Goal: Task Accomplishment & Management: Manage account settings

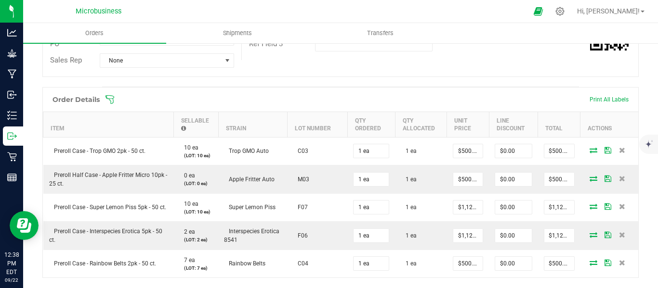
scroll to position [216, 0]
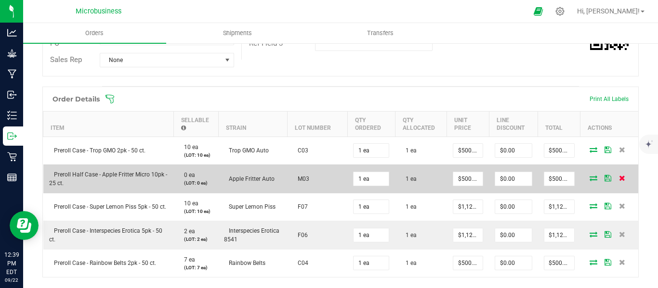
click at [619, 181] on icon at bounding box center [622, 178] width 6 height 6
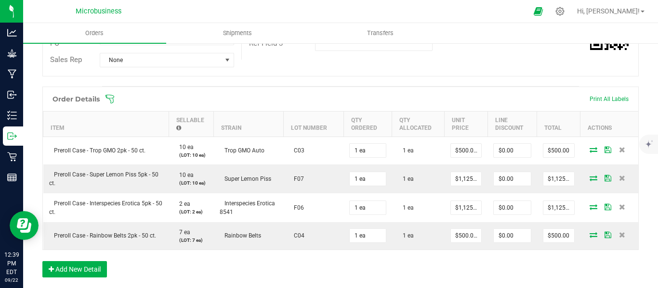
click at [112, 104] on icon at bounding box center [110, 99] width 10 height 10
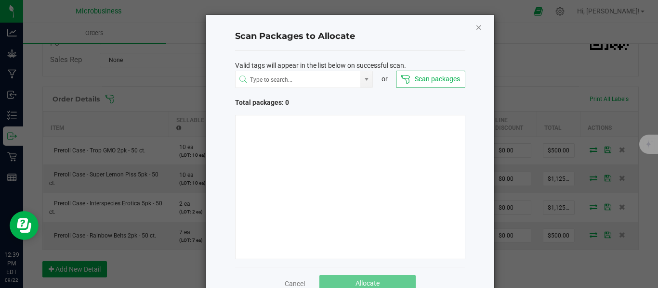
click at [475, 28] on icon "Close" at bounding box center [478, 27] width 7 height 12
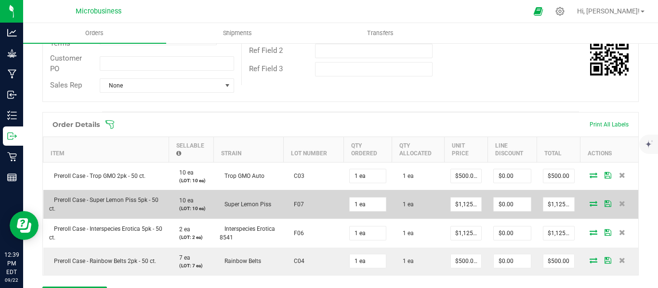
scroll to position [269, 0]
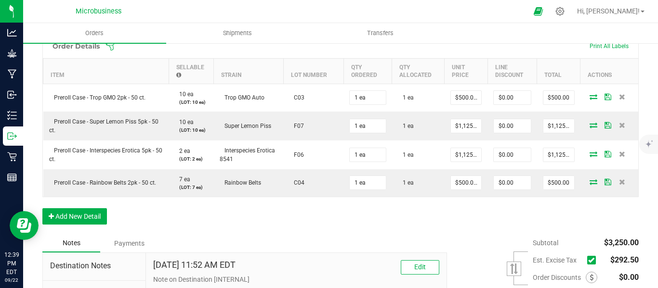
click at [113, 51] on icon at bounding box center [110, 46] width 10 height 10
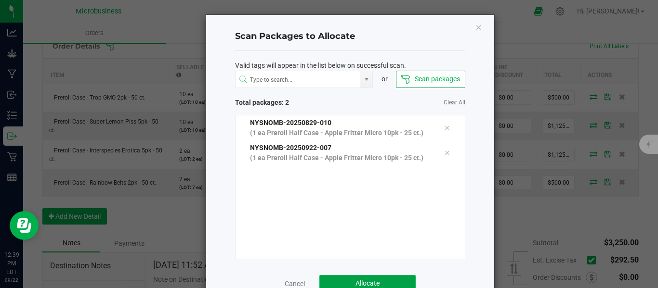
click at [371, 284] on span "Allocate" at bounding box center [367, 284] width 24 height 8
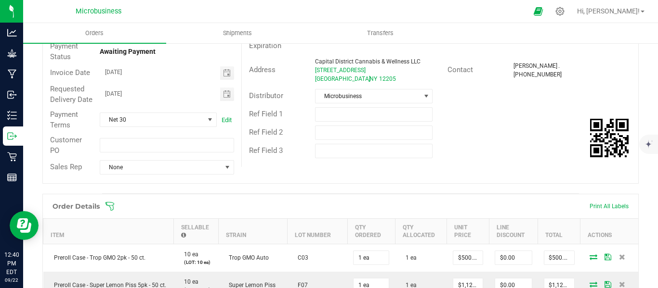
scroll to position [0, 0]
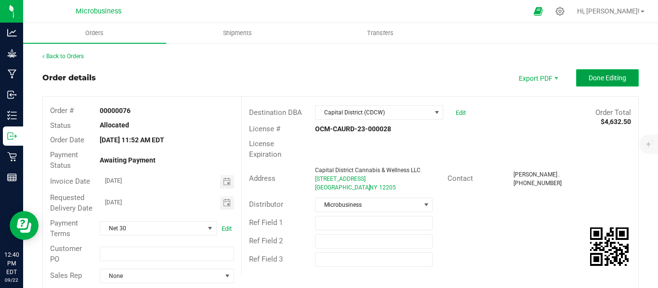
click at [588, 77] on span "Done Editing" at bounding box center [607, 78] width 38 height 8
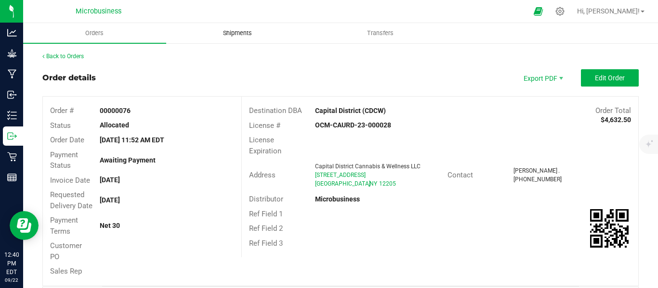
click at [234, 34] on span "Shipments" at bounding box center [237, 33] width 55 height 9
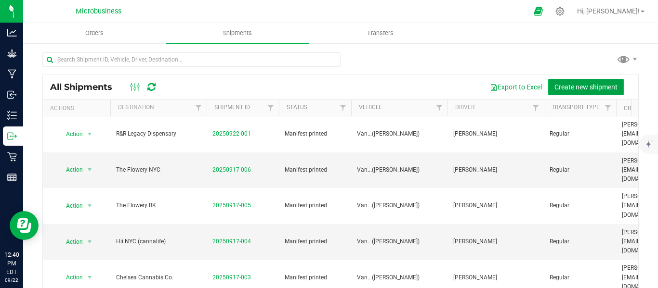
click at [584, 90] on span "Create new shipment" at bounding box center [585, 87] width 63 height 8
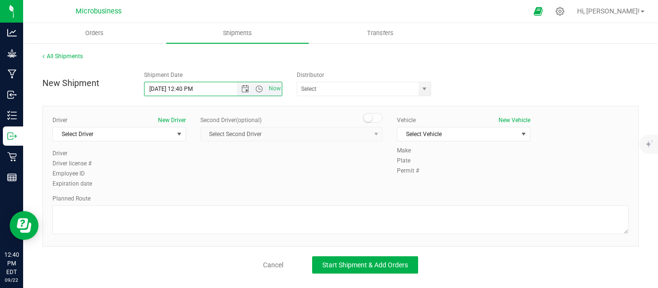
click at [160, 91] on input "9/22/2025 12:40 PM" at bounding box center [198, 88] width 108 height 13
drag, startPoint x: 204, startPoint y: 90, endPoint x: 179, endPoint y: 97, distance: 25.5
click at [179, 97] on div "New Shipment Shipment Date 9/24/2025 12:40 PM Now Distributor Kaycha Microbusin…" at bounding box center [340, 169] width 596 height 207
type input "9/24/2025 9:00 AM"
click at [309, 96] on div "New Shipment Shipment Date 9/24/2025 9:00 AM Now Distributor Kaycha Microbusine…" at bounding box center [340, 169] width 596 height 207
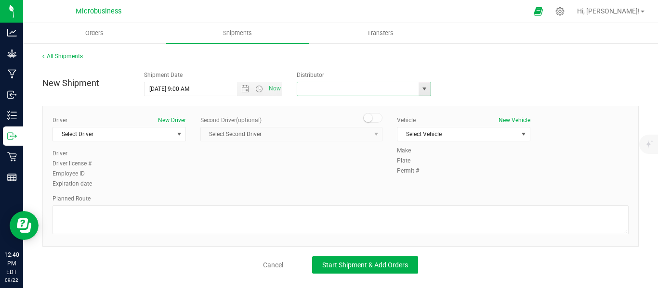
click at [311, 89] on input "text" at bounding box center [355, 88] width 117 height 13
click at [425, 91] on span "select" at bounding box center [424, 89] width 8 height 8
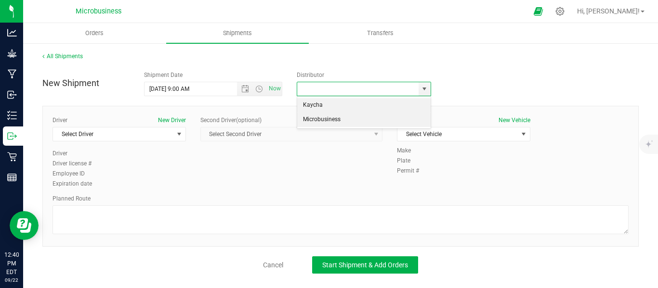
click at [321, 115] on li "Microbusiness" at bounding box center [363, 120] width 133 height 14
type input "Microbusiness"
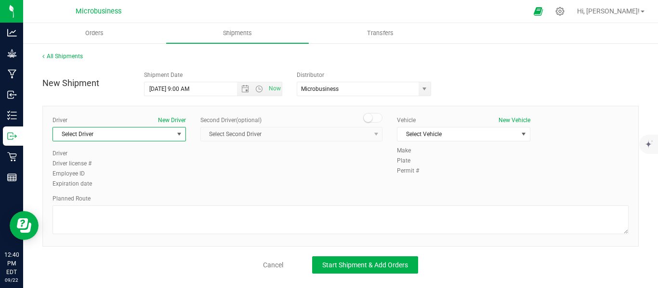
click at [152, 132] on span "Select Driver" at bounding box center [113, 134] width 120 height 13
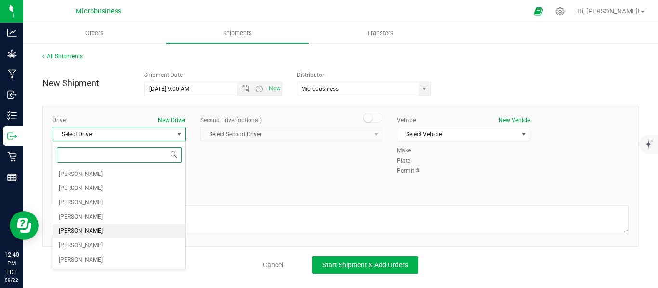
click at [74, 232] on span "[PERSON_NAME]" at bounding box center [81, 231] width 44 height 13
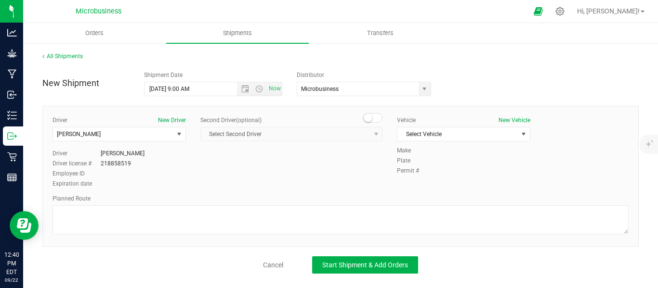
click at [422, 126] on div "Vehicle New Vehicle Select Vehicle Select Vehicle Crosstrek...(Bluey!) Dylan's …" at bounding box center [463, 131] width 148 height 30
click at [419, 135] on span "Select Vehicle" at bounding box center [457, 134] width 120 height 13
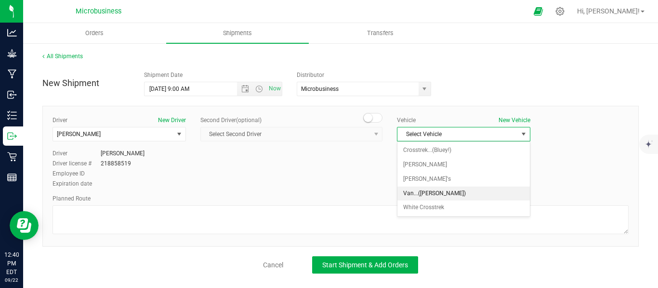
click at [410, 197] on li "Van...([PERSON_NAME])" at bounding box center [463, 194] width 132 height 14
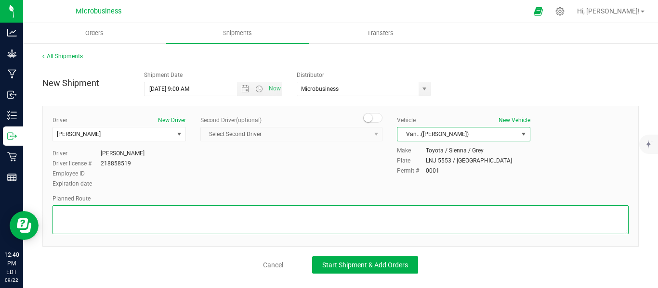
click at [383, 219] on textarea at bounding box center [340, 220] width 576 height 29
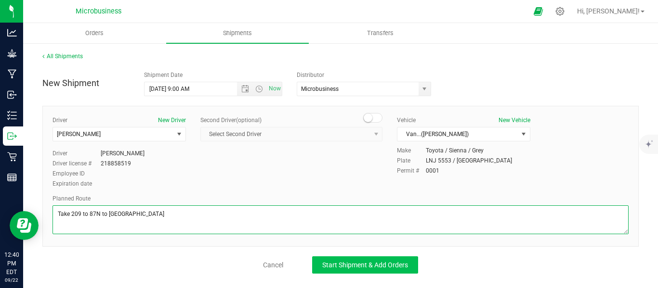
type textarea "Take 209 to 87N to Albany"
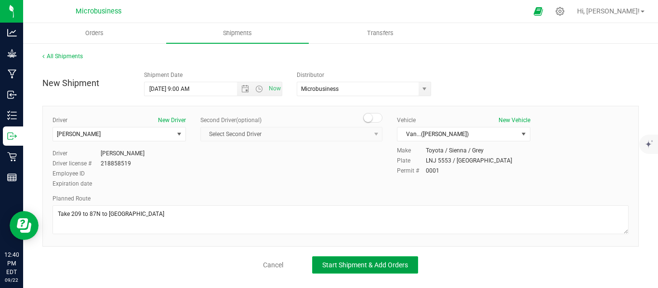
click at [348, 265] on span "Start Shipment & Add Orders" at bounding box center [365, 265] width 86 height 8
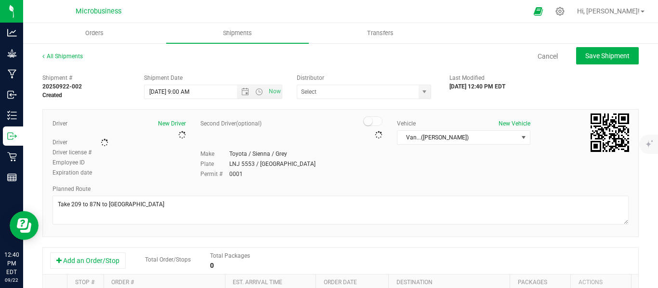
type input "Microbusiness"
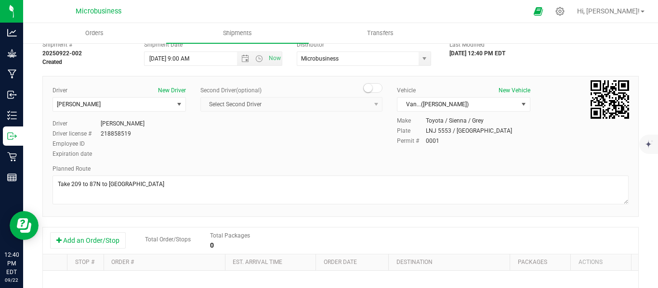
scroll to position [80, 0]
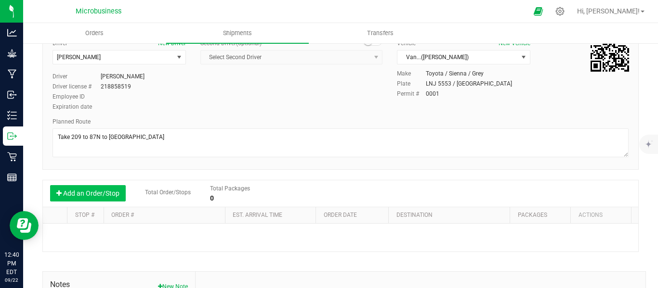
click at [92, 189] on button "Add an Order/Stop" at bounding box center [88, 193] width 76 height 16
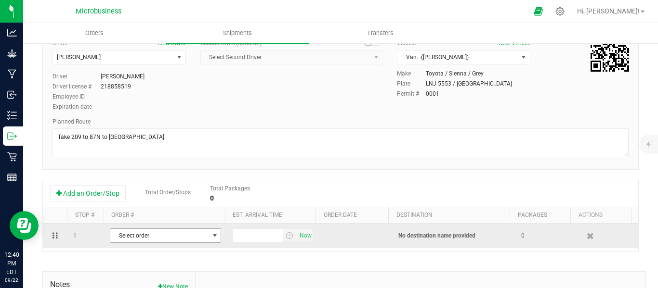
drag, startPoint x: 124, startPoint y: 231, endPoint x: 127, endPoint y: 236, distance: 5.6
click at [124, 233] on span "Select order" at bounding box center [159, 235] width 98 height 13
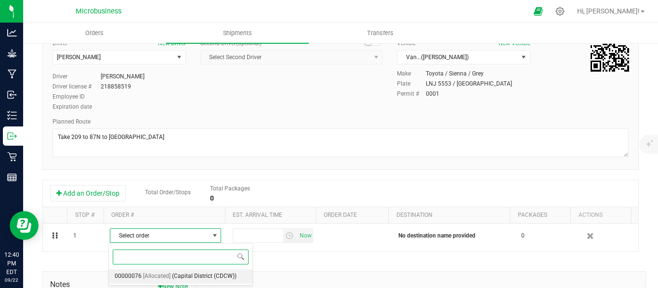
click at [147, 273] on span "[Allocated]" at bounding box center [156, 277] width 27 height 13
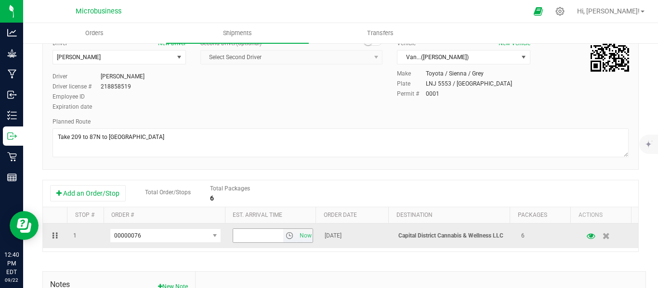
click at [256, 233] on input "text" at bounding box center [258, 235] width 50 height 13
type input "2"
type input "12:00 PM"
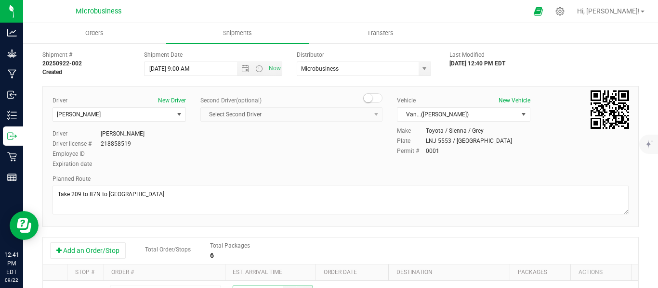
scroll to position [0, 0]
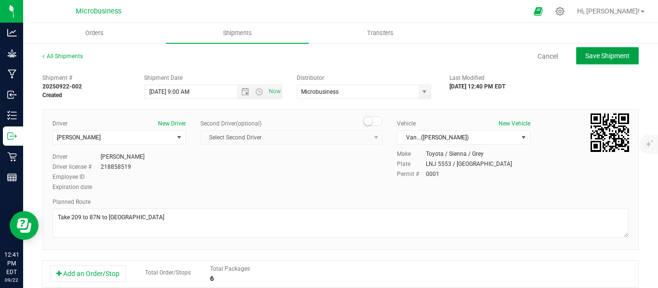
click at [597, 54] on span "Save Shipment" at bounding box center [607, 56] width 44 height 8
type input "9/24/2025 1:00 PM"
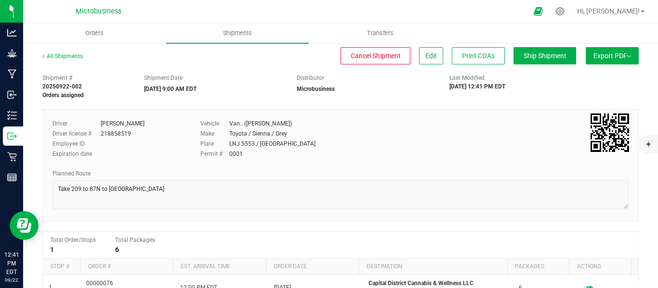
click at [594, 55] on span "Export PDF" at bounding box center [612, 56] width 38 height 8
click at [593, 57] on span "Export PDF" at bounding box center [612, 56] width 38 height 8
click at [587, 63] on button "Export PDF" at bounding box center [611, 55] width 53 height 17
click at [579, 91] on span "Manifest by Lot" at bounding box center [587, 91] width 40 height 7
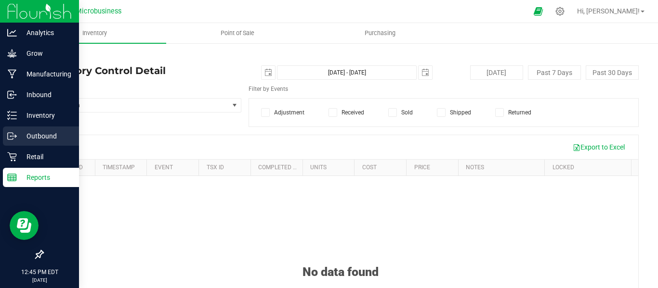
click at [36, 136] on p "Outbound" at bounding box center [46, 136] width 58 height 12
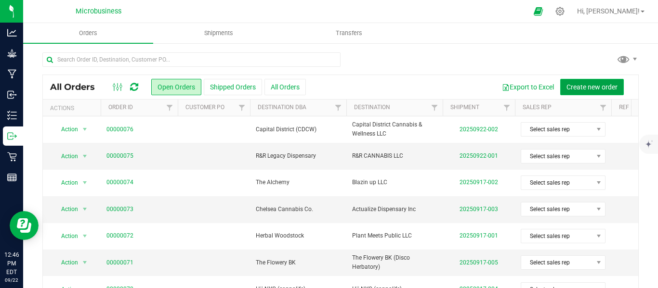
click at [568, 90] on span "Create new order" at bounding box center [591, 87] width 51 height 8
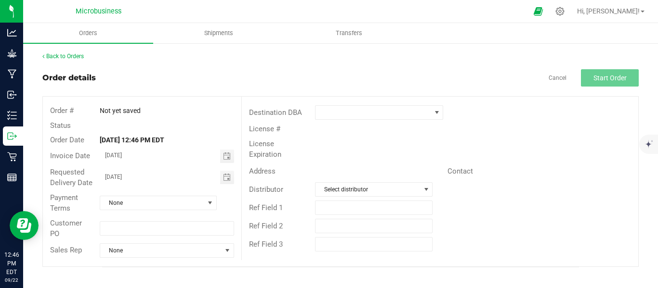
click at [351, 104] on div "Destination DBA" at bounding box center [440, 112] width 396 height 18
click at [347, 111] on span at bounding box center [372, 112] width 115 height 13
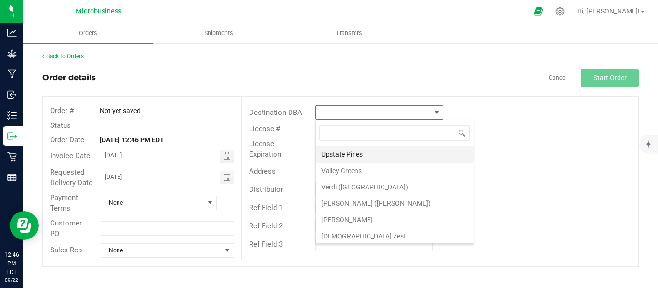
scroll to position [1426, 0]
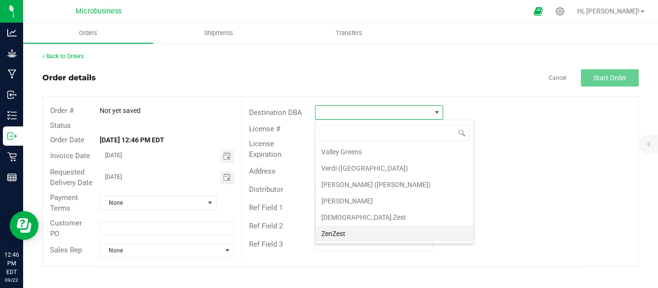
click at [337, 230] on li "ZenZest" at bounding box center [394, 234] width 158 height 16
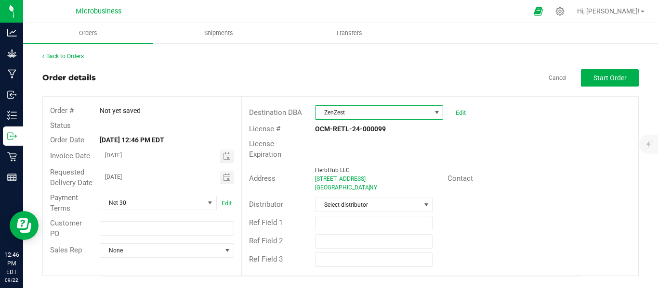
click at [330, 117] on span "ZenZest" at bounding box center [372, 112] width 115 height 13
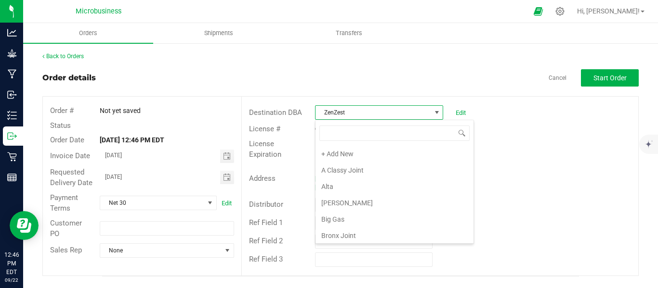
scroll to position [14, 128]
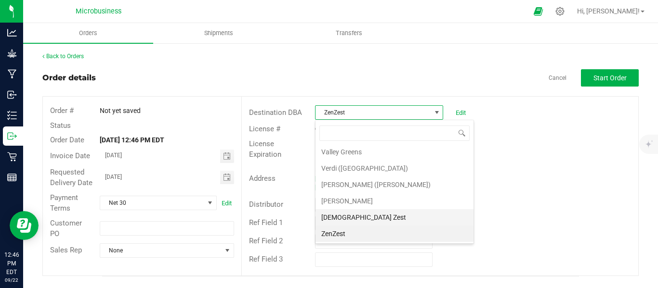
click at [335, 217] on li "[DEMOGRAPHIC_DATA] Zest" at bounding box center [394, 217] width 158 height 16
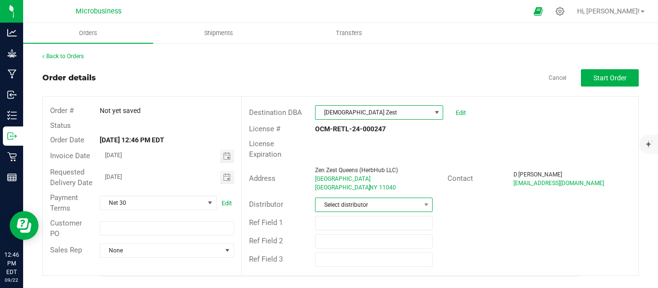
click at [337, 198] on span "Select distributor" at bounding box center [367, 204] width 104 height 13
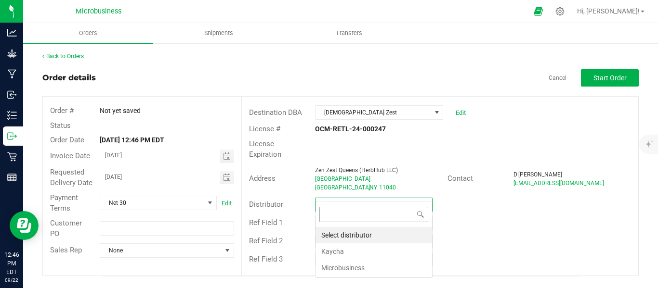
scroll to position [14, 118]
click at [336, 267] on li "Microbusiness" at bounding box center [373, 268] width 116 height 16
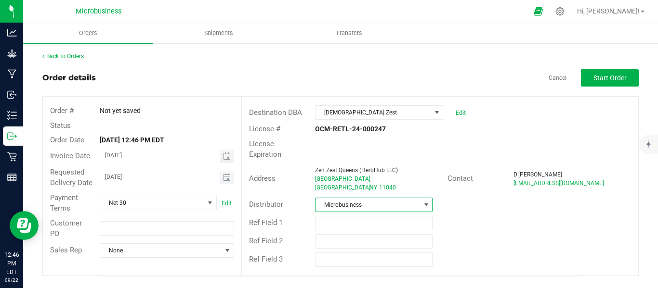
click at [117, 180] on input "[DATE]" at bounding box center [160, 177] width 120 height 12
click at [117, 178] on input "[DATE]" at bounding box center [160, 177] width 120 height 12
click at [117, 179] on input "[DATE]" at bounding box center [160, 177] width 120 height 12
type input "[DATE]"
click at [606, 79] on span "Start Order" at bounding box center [609, 78] width 33 height 8
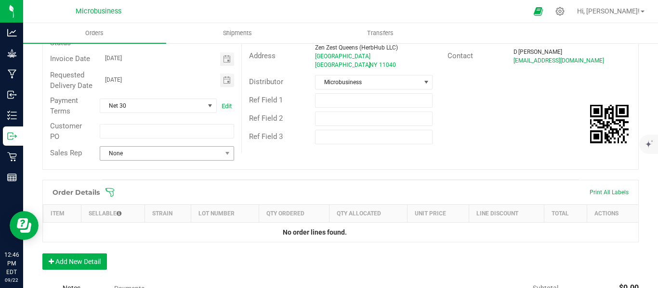
scroll to position [122, 0]
click at [111, 198] on icon at bounding box center [110, 193] width 10 height 10
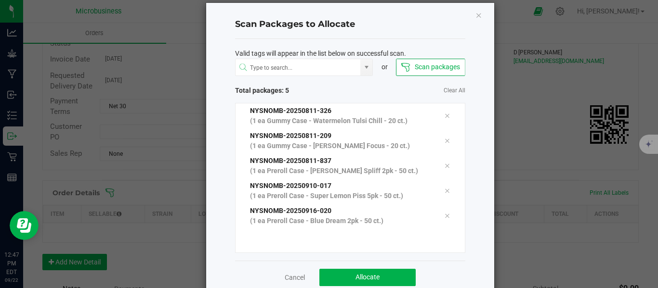
scroll to position [33, 0]
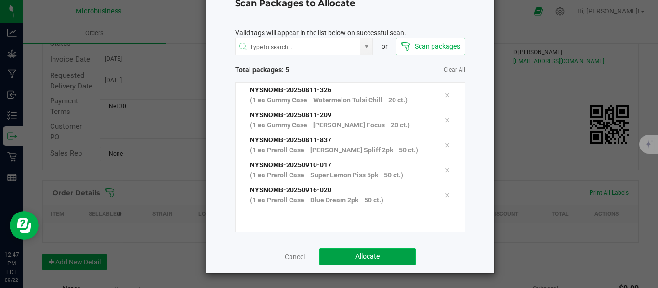
click at [332, 265] on button "Allocate" at bounding box center [367, 256] width 96 height 17
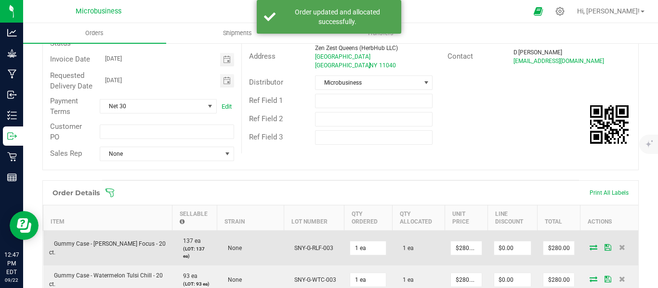
scroll to position [420, 0]
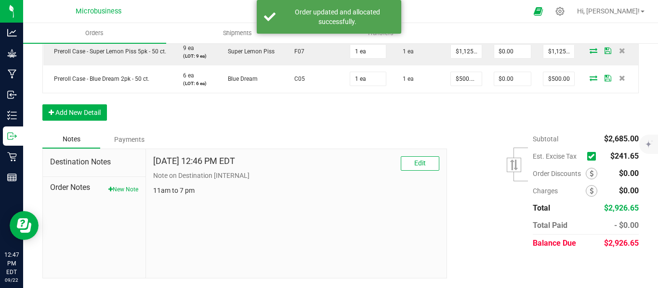
click at [588, 156] on icon at bounding box center [591, 156] width 6 height 0
click at [0, 0] on input "checkbox" at bounding box center [0, 0] width 0 height 0
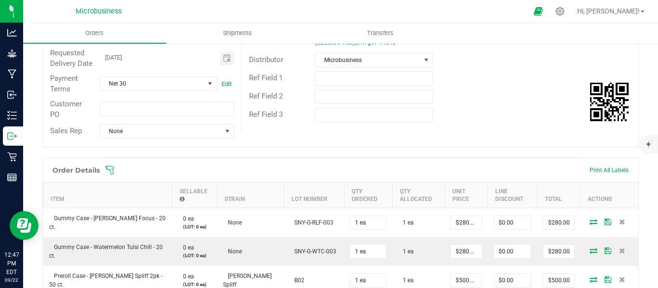
scroll to position [0, 0]
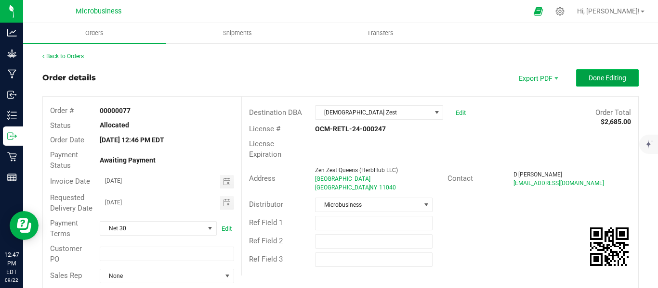
click at [611, 82] on button "Done Editing" at bounding box center [607, 77] width 63 height 17
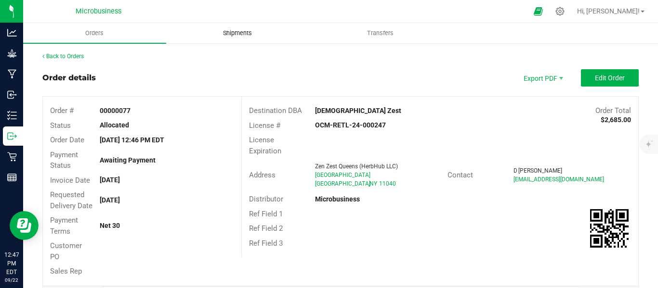
click at [240, 32] on span "Shipments" at bounding box center [237, 33] width 55 height 9
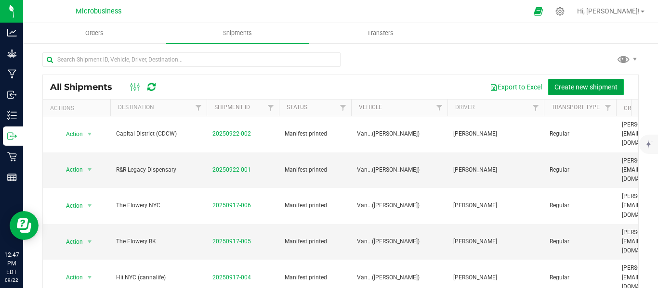
click at [568, 88] on span "Create new shipment" at bounding box center [585, 87] width 63 height 8
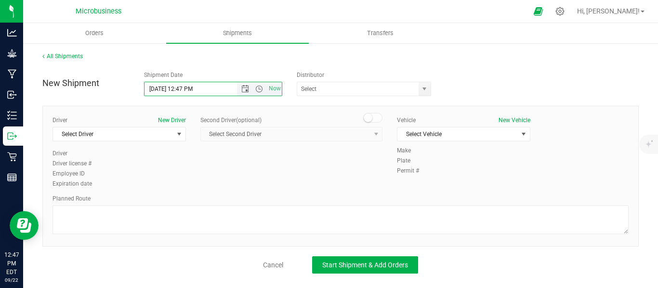
click at [161, 90] on input "[DATE] 12:47 PM" at bounding box center [198, 88] width 108 height 13
drag, startPoint x: 219, startPoint y: 95, endPoint x: 178, endPoint y: 101, distance: 40.8
click at [178, 101] on div "New Shipment Shipment Date [DATE] 12:47 PM Now Distributor Kaycha Microbusiness…" at bounding box center [340, 169] width 596 height 207
drag, startPoint x: 422, startPoint y: 93, endPoint x: 403, endPoint y: 91, distance: 18.9
click at [422, 93] on span "select" at bounding box center [424, 88] width 12 height 13
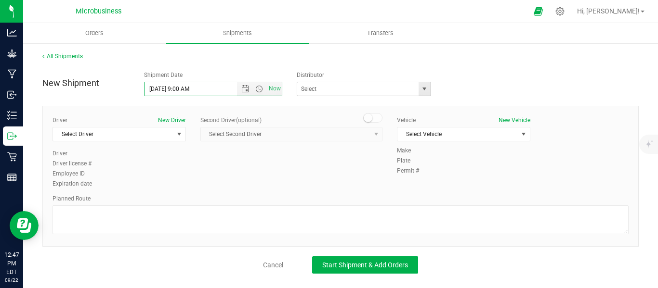
type input "[DATE] 9:00 AM"
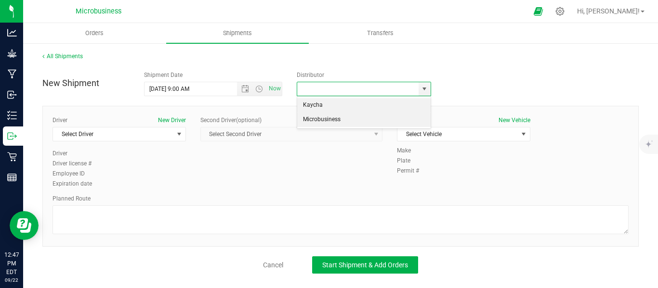
click at [322, 115] on li "Microbusiness" at bounding box center [363, 120] width 133 height 14
type input "Microbusiness"
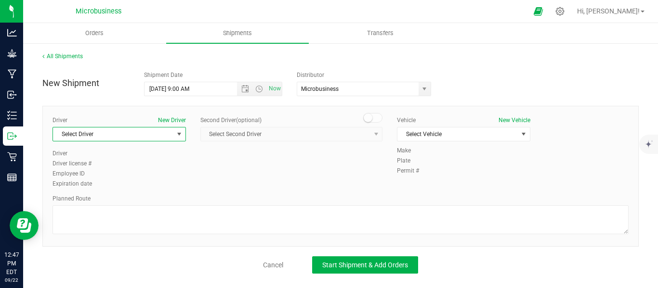
click at [125, 132] on span "Select Driver" at bounding box center [113, 134] width 120 height 13
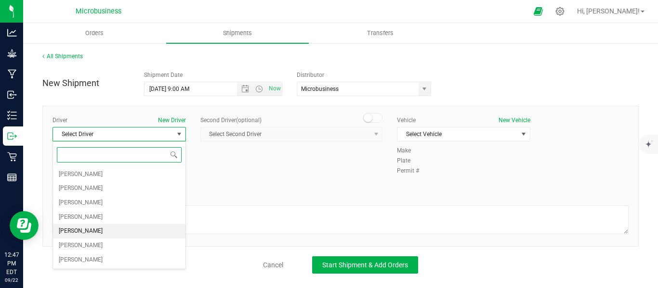
drag, startPoint x: 74, startPoint y: 216, endPoint x: 76, endPoint y: 229, distance: 13.6
click at [76, 229] on ul "[PERSON_NAME] [PERSON_NAME] [PERSON_NAME] [PERSON_NAME] [PERSON_NAME] [PERSON_N…" at bounding box center [119, 218] width 132 height 100
click at [76, 229] on span "[PERSON_NAME]" at bounding box center [81, 231] width 44 height 13
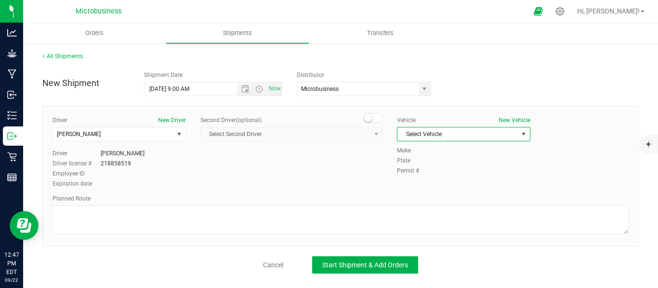
click at [414, 135] on span "Select Vehicle" at bounding box center [457, 134] width 120 height 13
click at [411, 197] on li "Van...([PERSON_NAME])" at bounding box center [463, 194] width 132 height 14
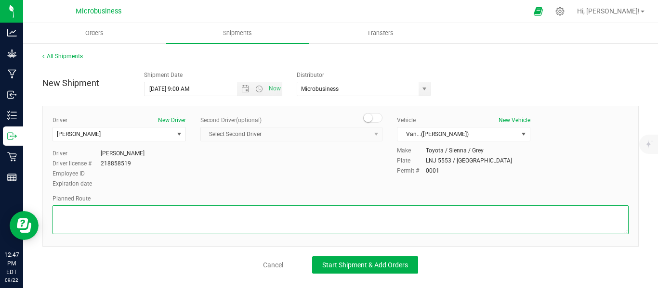
click at [340, 215] on textarea at bounding box center [340, 220] width 576 height 29
paste textarea "Get on I-87 S in [GEOGRAPHIC_DATA] from [GEOGRAPHIC_DATA], [GEOGRAPHIC_DATA]-[G…"
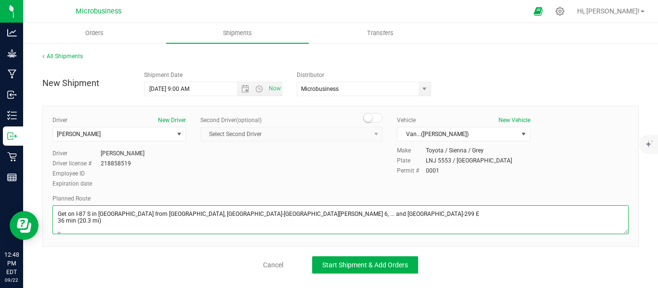
scroll to position [69, 0]
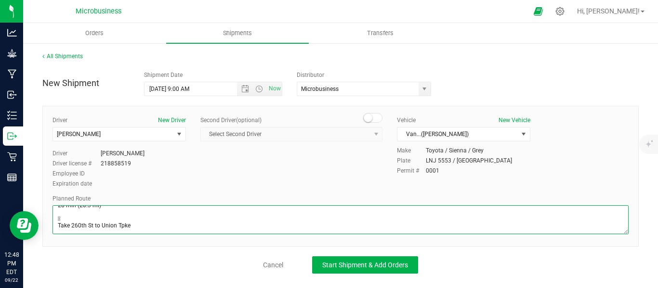
drag, startPoint x: 67, startPoint y: 221, endPoint x: 62, endPoint y: 233, distance: 13.6
click at [62, 239] on div "Driver New Driver [PERSON_NAME] Select Driver [PERSON_NAME] [PERSON_NAME] [PERS…" at bounding box center [340, 176] width 596 height 141
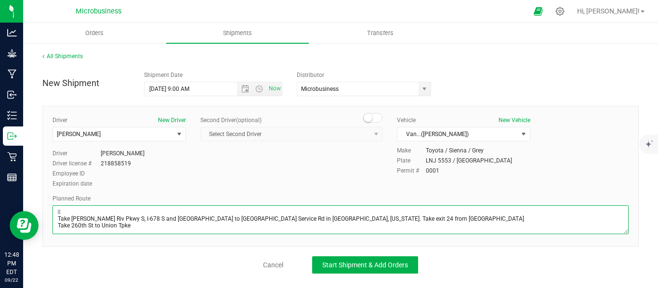
scroll to position [49, 0]
click at [72, 212] on textarea at bounding box center [340, 220] width 576 height 29
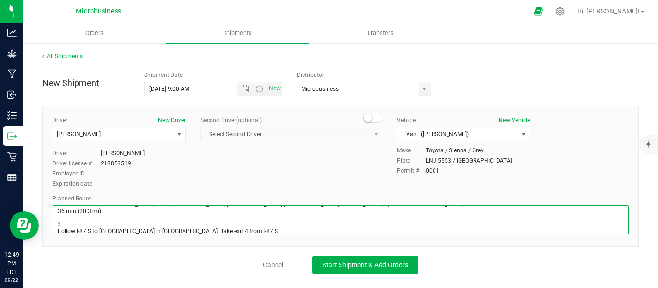
scroll to position [0, 0]
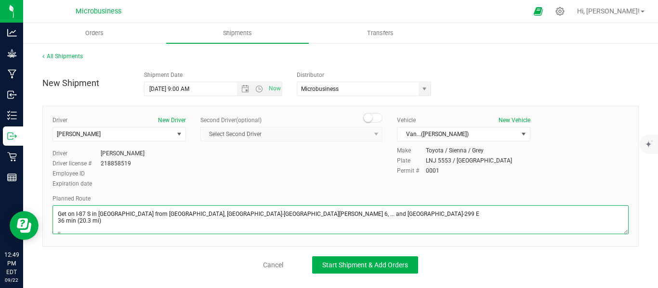
click at [68, 233] on textarea at bounding box center [340, 220] width 576 height 29
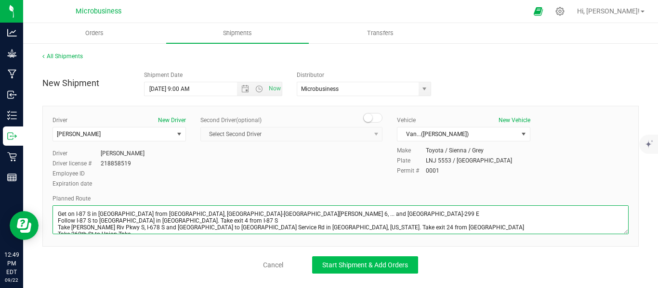
type textarea "Get on I-87 S in [GEOGRAPHIC_DATA] from [GEOGRAPHIC_DATA], [GEOGRAPHIC_DATA]-[G…"
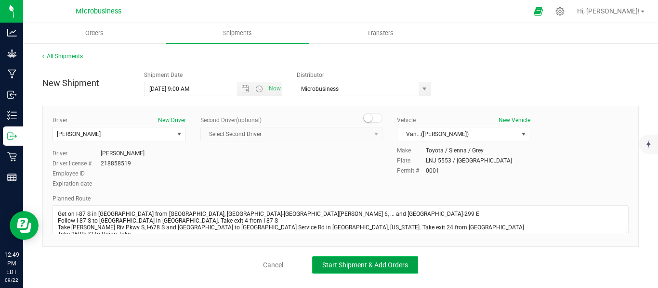
click at [374, 266] on span "Start Shipment & Add Orders" at bounding box center [365, 265] width 86 height 8
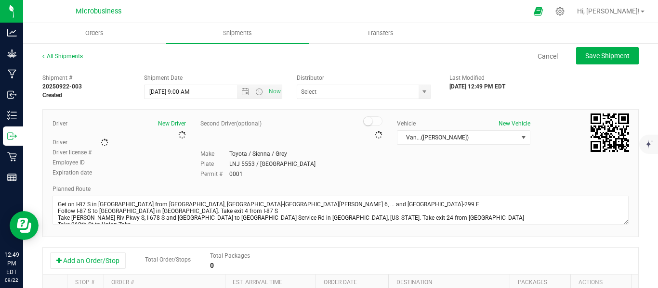
type input "Microbusiness"
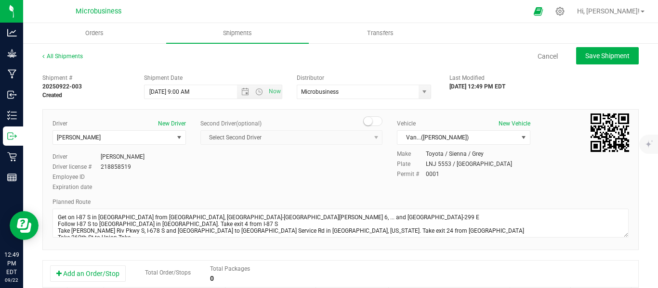
scroll to position [80, 0]
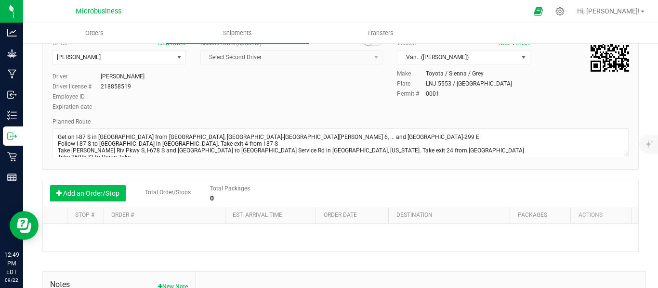
click at [92, 193] on button "Add an Order/Stop" at bounding box center [88, 193] width 76 height 16
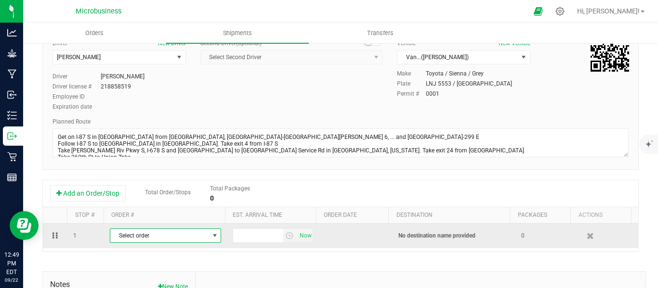
click at [137, 234] on span "Select order" at bounding box center [159, 235] width 98 height 13
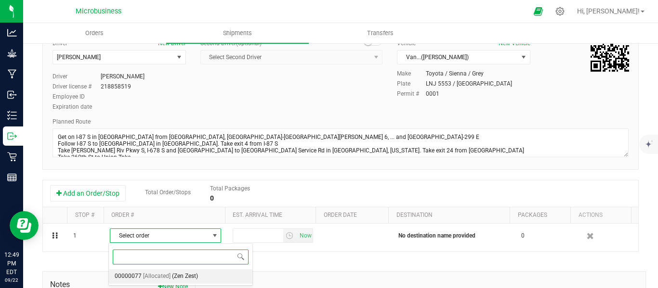
click at [146, 277] on span "[Allocated]" at bounding box center [156, 277] width 27 height 13
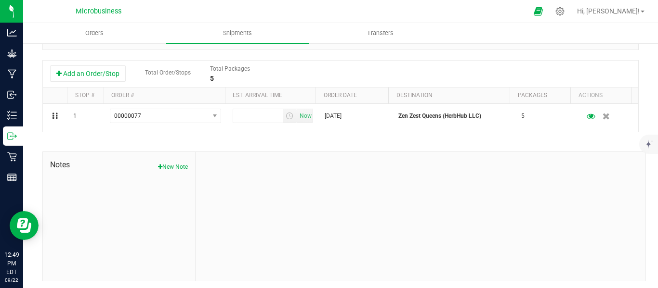
scroll to position [0, 0]
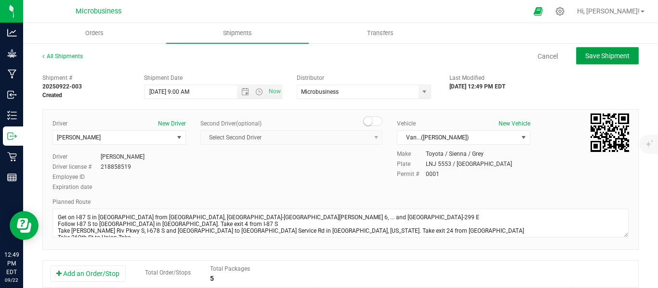
click at [589, 56] on span "Save Shipment" at bounding box center [607, 56] width 44 height 8
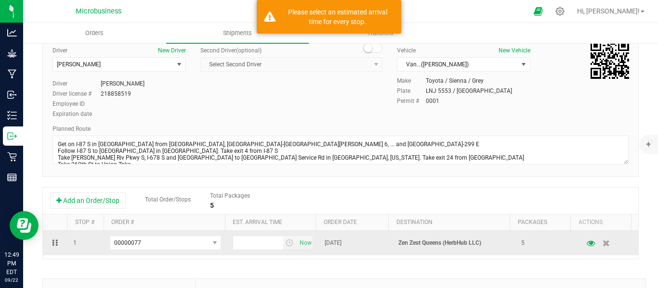
scroll to position [204, 0]
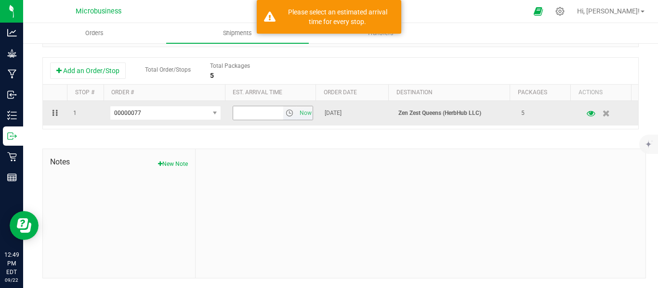
click at [248, 109] on input "text" at bounding box center [258, 112] width 50 height 13
type input "2"
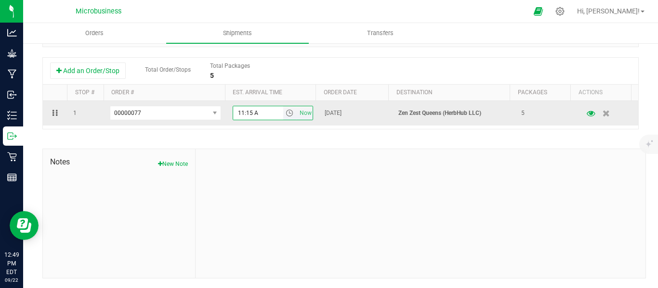
type input "11:15 AM"
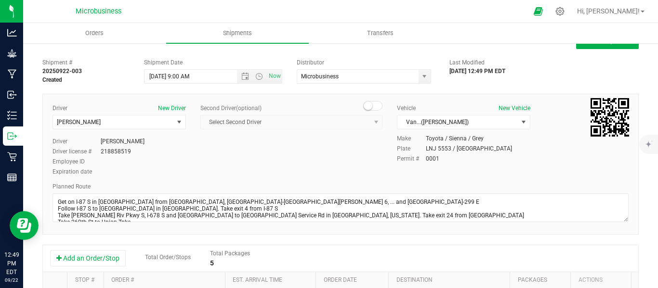
scroll to position [0, 0]
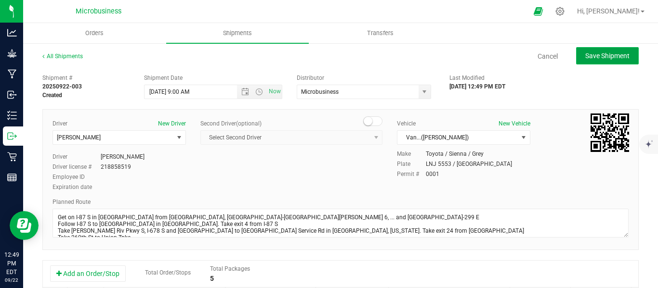
click at [603, 55] on span "Save Shipment" at bounding box center [607, 56] width 44 height 8
type input "[DATE] 1:00 PM"
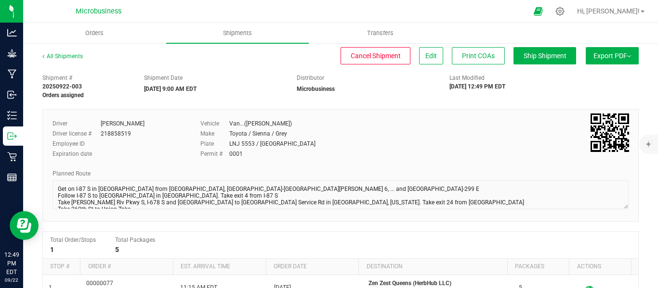
click at [603, 55] on span "Export PDF" at bounding box center [612, 56] width 38 height 8
click at [580, 91] on span "Manifest by Lot" at bounding box center [587, 91] width 40 height 7
click at [97, 38] on uib-tab-heading "Orders" at bounding box center [94, 33] width 143 height 20
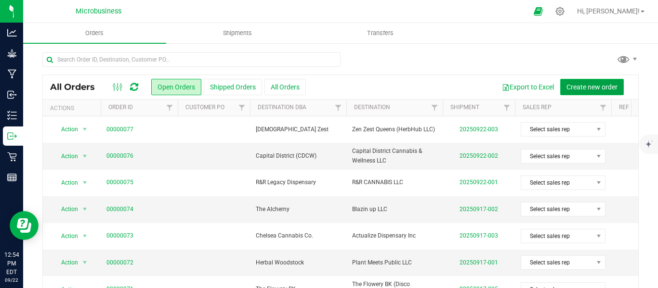
click at [580, 87] on span "Create new order" at bounding box center [591, 87] width 51 height 8
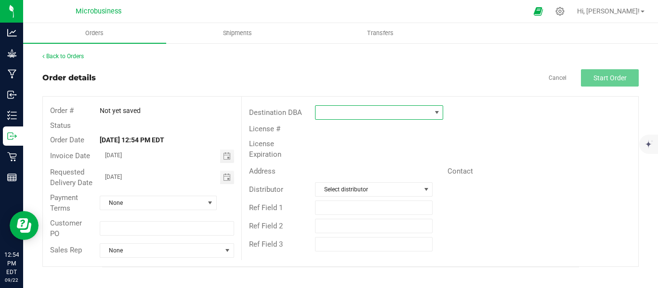
click at [319, 118] on span at bounding box center [372, 112] width 115 height 13
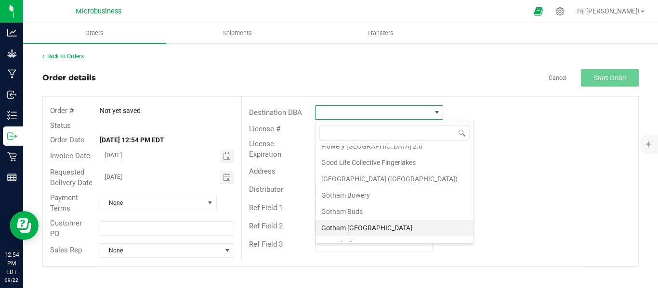
scroll to position [562, 0]
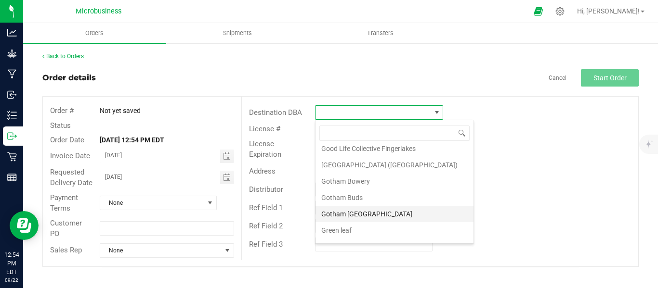
click at [363, 210] on li "Gotham [GEOGRAPHIC_DATA]" at bounding box center [394, 214] width 158 height 16
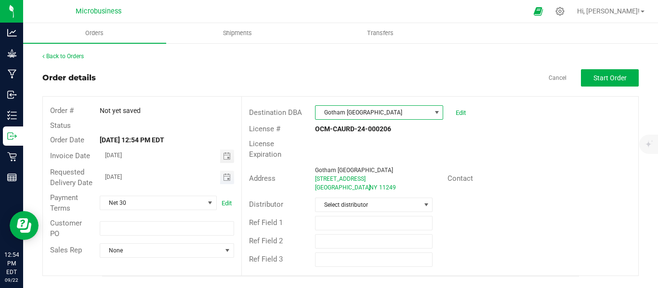
click at [120, 177] on input "[DATE]" at bounding box center [160, 177] width 120 height 12
click at [119, 178] on input "[DATE]" at bounding box center [160, 177] width 120 height 12
click at [116, 175] on input "[DATE]" at bounding box center [160, 177] width 120 height 12
type input "[DATE]"
click at [595, 75] on span "Start Order" at bounding box center [609, 78] width 33 height 8
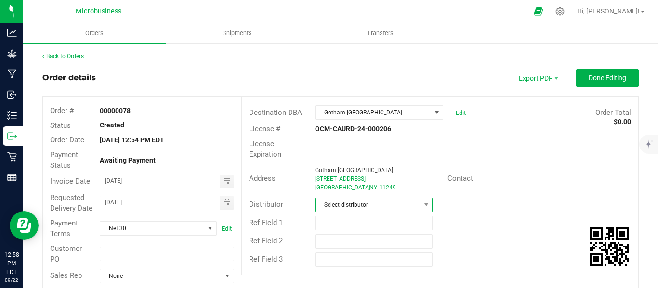
click at [349, 206] on span "Select distributor" at bounding box center [367, 204] width 104 height 13
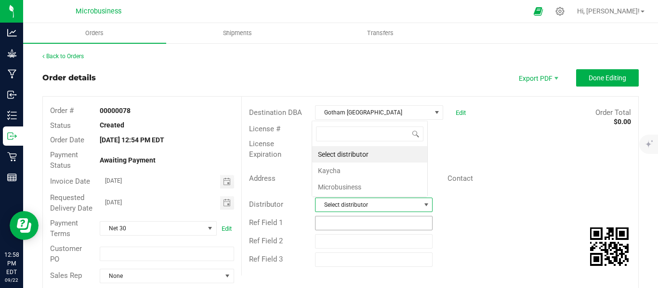
scroll to position [14, 114]
click at [340, 189] on li "Microbusiness" at bounding box center [369, 187] width 115 height 16
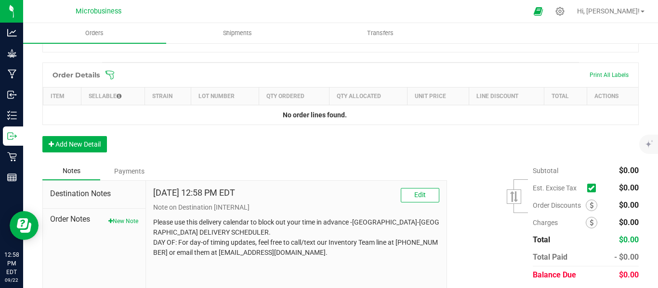
scroll to position [241, 0]
click at [110, 79] on icon at bounding box center [110, 75] width 10 height 10
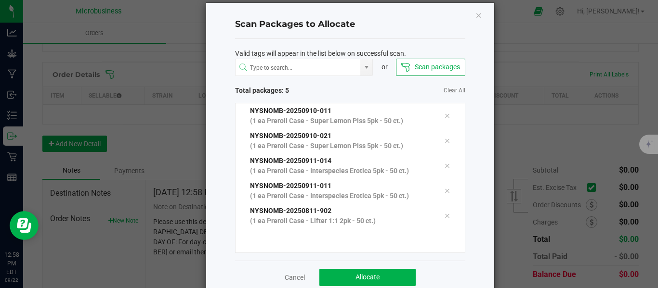
scroll to position [33, 0]
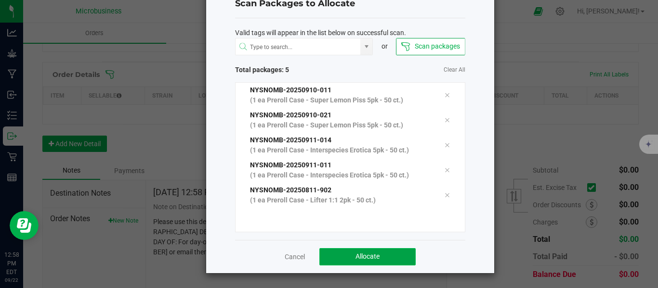
click at [349, 263] on button "Allocate" at bounding box center [367, 256] width 96 height 17
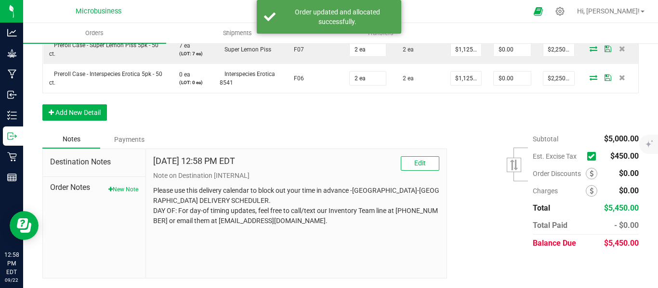
scroll to position [356, 0]
click at [588, 156] on icon at bounding box center [591, 156] width 6 height 0
click at [0, 0] on input "checkbox" at bounding box center [0, 0] width 0 height 0
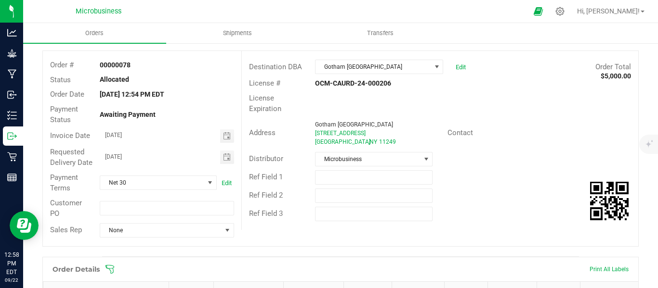
scroll to position [0, 0]
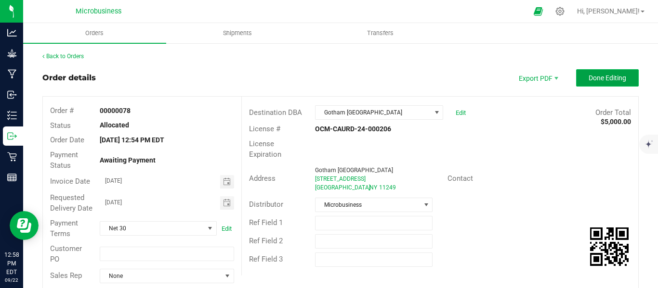
click at [594, 80] on span "Done Editing" at bounding box center [607, 78] width 38 height 8
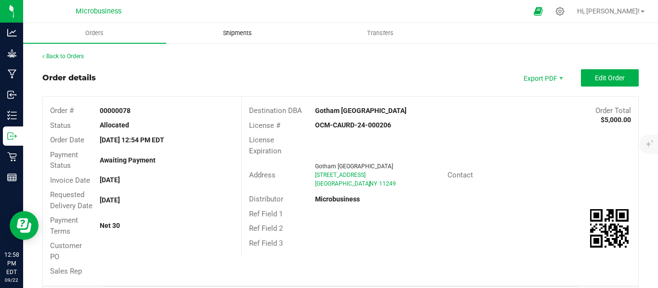
click at [228, 36] on span "Shipments" at bounding box center [237, 33] width 55 height 9
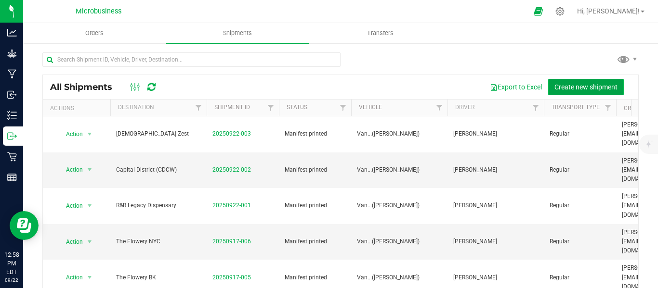
click at [583, 90] on span "Create new shipment" at bounding box center [585, 87] width 63 height 8
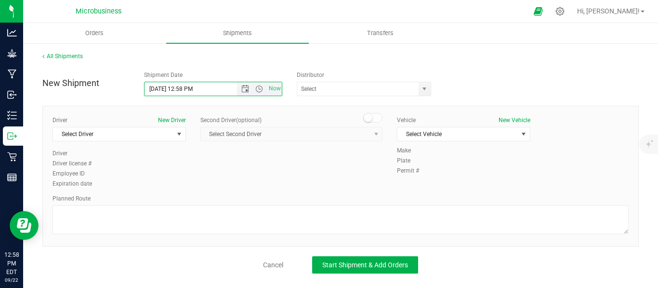
click at [162, 90] on input "[DATE] 12:58 PM" at bounding box center [198, 88] width 108 height 13
drag, startPoint x: 206, startPoint y: 93, endPoint x: 179, endPoint y: 94, distance: 26.5
click at [179, 94] on input "[DATE] 12:58 PM" at bounding box center [198, 88] width 108 height 13
click at [187, 92] on input "[DATE] 12:58 PM" at bounding box center [198, 88] width 108 height 13
drag, startPoint x: 203, startPoint y: 92, endPoint x: 178, endPoint y: 98, distance: 25.8
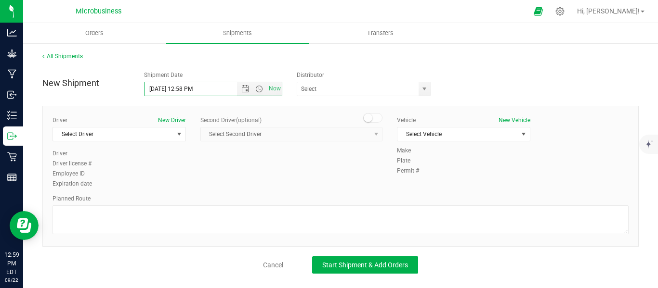
click at [178, 98] on div "New Shipment Shipment Date [DATE] 12:58 PM Now Distributor Kaycha Microbusiness…" at bounding box center [340, 169] width 596 height 207
click at [429, 89] on span "select" at bounding box center [424, 88] width 12 height 13
type input "[DATE] 9:00 AM"
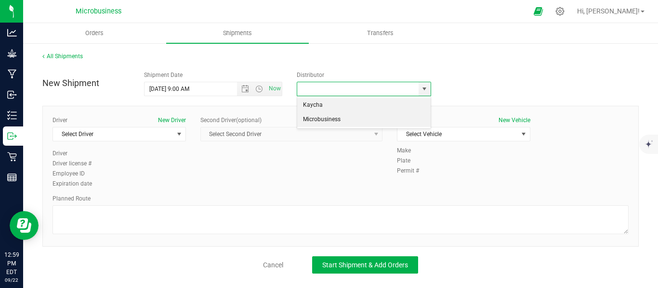
click at [311, 124] on li "Microbusiness" at bounding box center [363, 120] width 133 height 14
type input "Microbusiness"
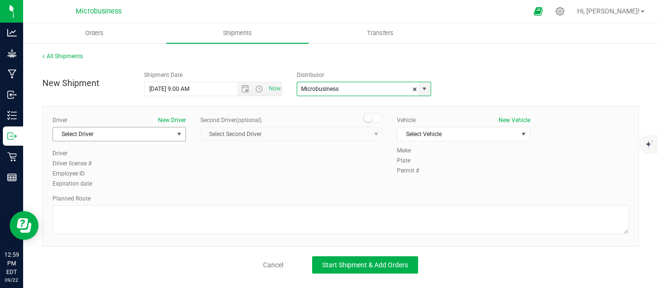
click at [176, 132] on span "select" at bounding box center [179, 134] width 8 height 8
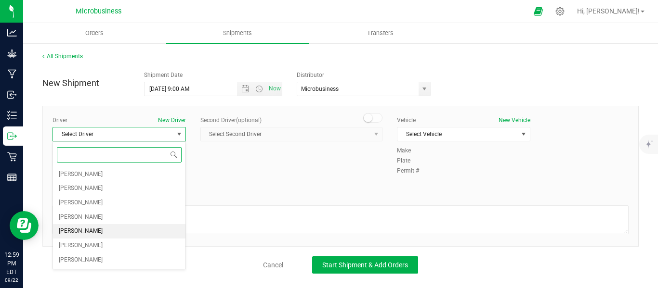
click at [75, 232] on span "[PERSON_NAME]" at bounding box center [81, 231] width 44 height 13
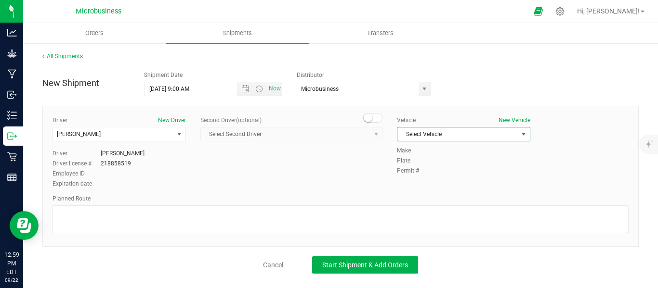
click at [426, 130] on span "Select Vehicle" at bounding box center [457, 134] width 120 height 13
click at [412, 195] on li "Van...([PERSON_NAME])" at bounding box center [463, 194] width 132 height 14
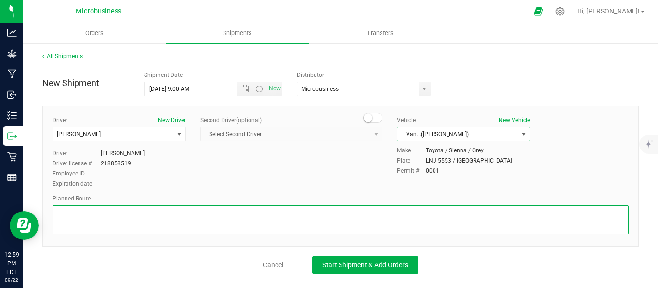
click at [378, 214] on textarea at bounding box center [340, 220] width 576 height 29
paste textarea "Get on Northern State Pkwy in [GEOGRAPHIC_DATA] 3 min (0.8 mi)  Take I-495 W t…"
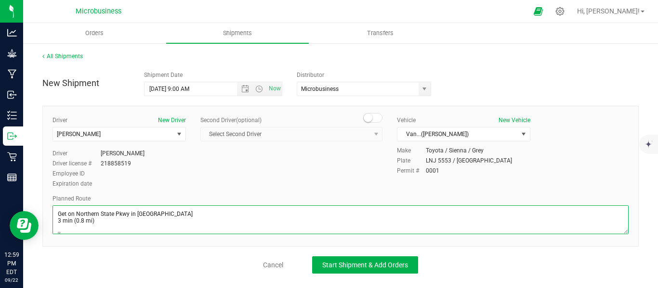
scroll to position [38, 0]
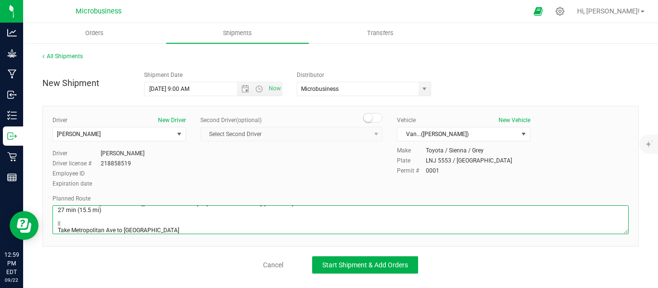
click at [80, 222] on textarea at bounding box center [340, 220] width 576 height 29
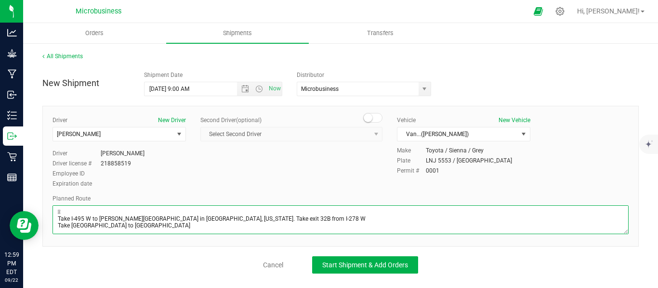
scroll to position [22, 0]
click at [69, 210] on textarea at bounding box center [340, 220] width 576 height 29
drag, startPoint x: 71, startPoint y: 216, endPoint x: 89, endPoint y: 234, distance: 25.2
click at [74, 229] on textarea at bounding box center [340, 220] width 576 height 29
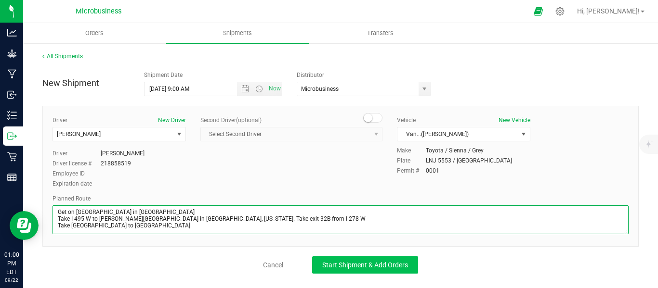
type textarea "Get on [GEOGRAPHIC_DATA] in [GEOGRAPHIC_DATA] Take I-495 W to [PERSON_NAME][GEO…"
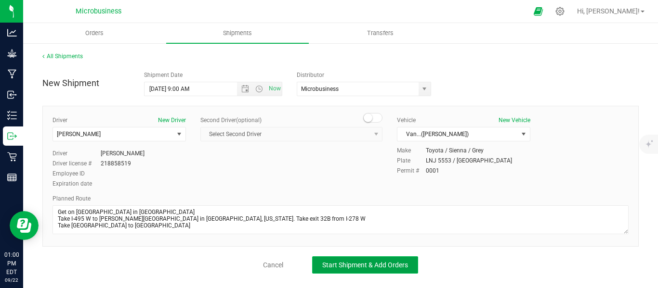
click at [363, 267] on span "Start Shipment & Add Orders" at bounding box center [365, 265] width 86 height 8
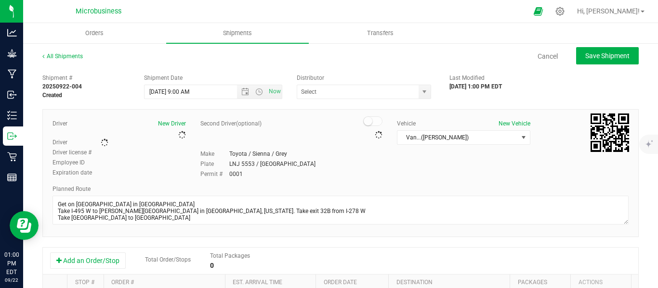
type input "Microbusiness"
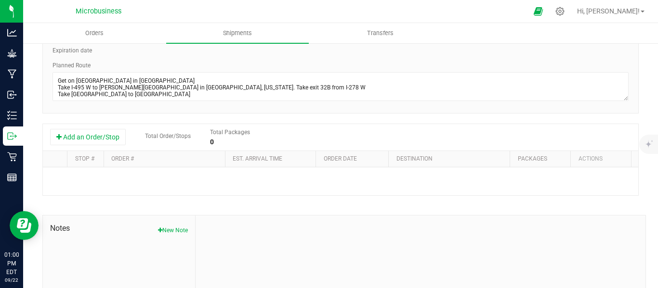
scroll to position [160, 0]
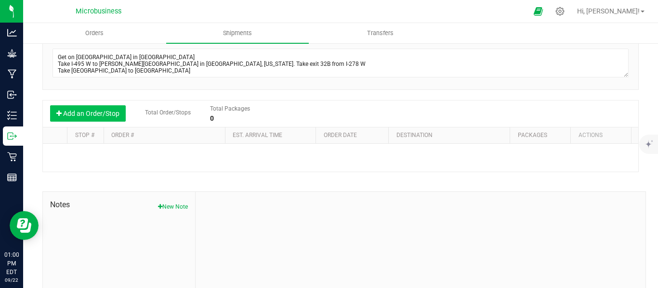
click at [89, 115] on button "Add an Order/Stop" at bounding box center [88, 113] width 76 height 16
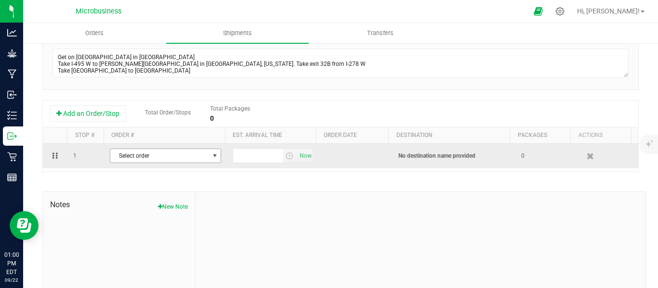
click at [144, 152] on span "Select order" at bounding box center [159, 155] width 98 height 13
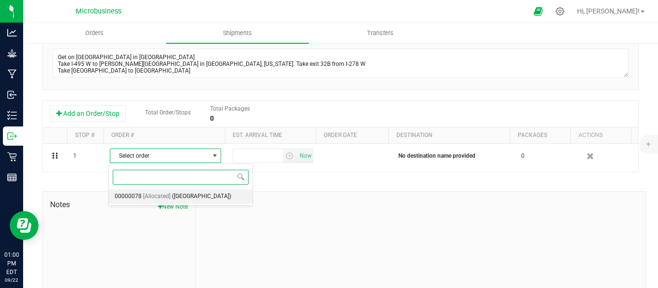
click at [151, 194] on span "[Allocated]" at bounding box center [156, 197] width 27 height 13
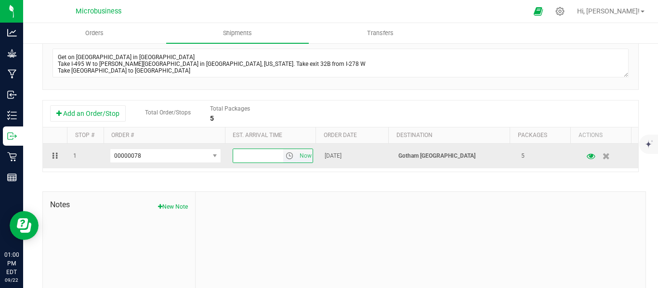
click at [249, 153] on input "text" at bounding box center [258, 155] width 50 height 13
type input "12:30 PM"
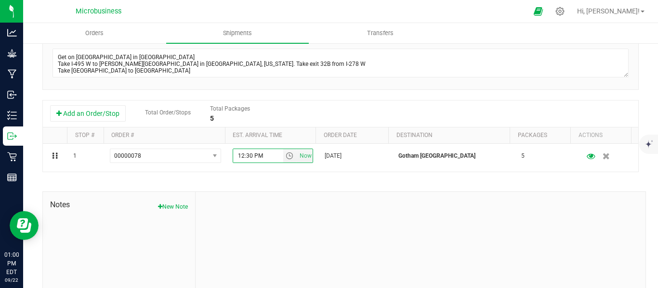
scroll to position [0, 0]
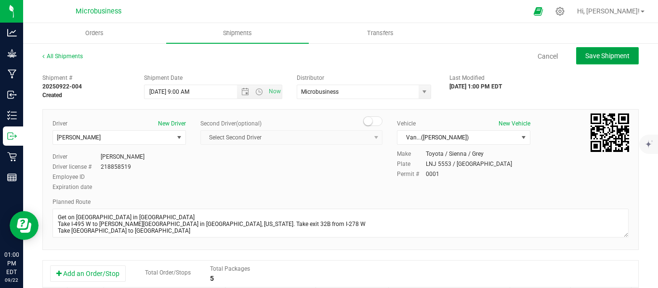
click at [594, 52] on span "Save Shipment" at bounding box center [607, 56] width 44 height 8
type input "[DATE] 1:00 PM"
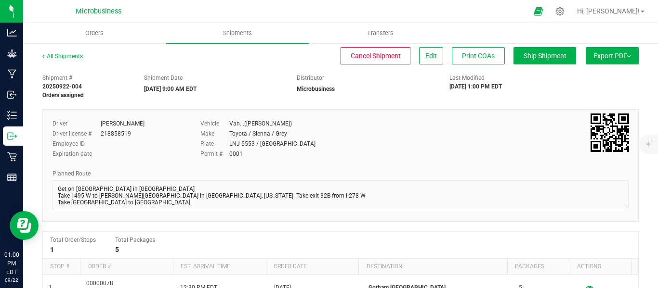
click at [593, 55] on span "Export PDF" at bounding box center [612, 56] width 38 height 8
click at [576, 90] on span "Manifest by Lot" at bounding box center [587, 91] width 40 height 7
